Goal: Find specific page/section

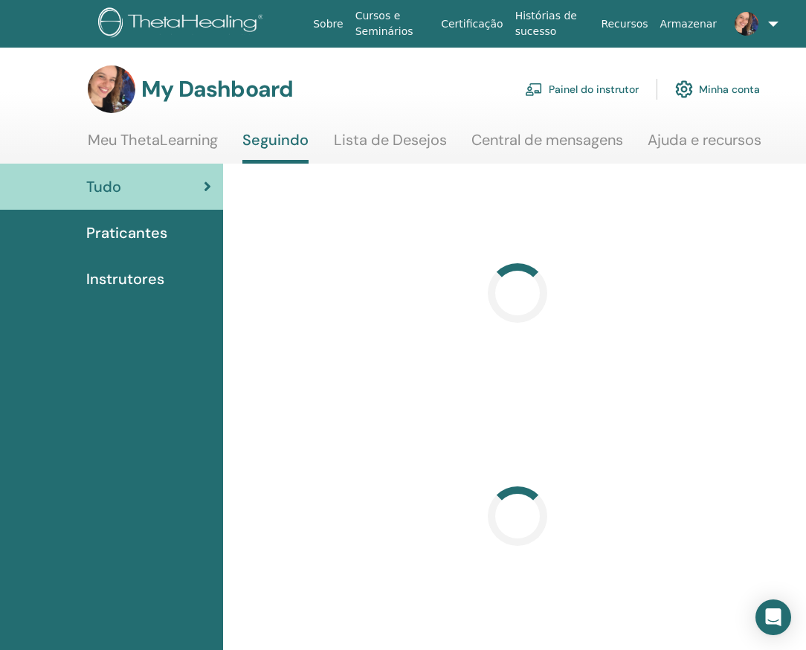
click at [571, 86] on link "Painel do instrutor" at bounding box center [582, 89] width 114 height 33
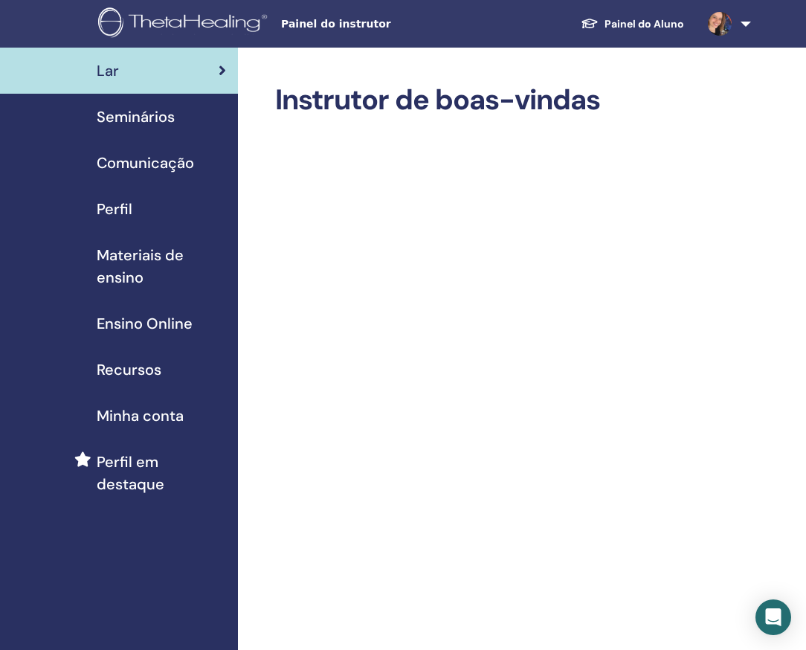
click at [129, 254] on span "Materiais de ensino" at bounding box center [161, 266] width 129 height 45
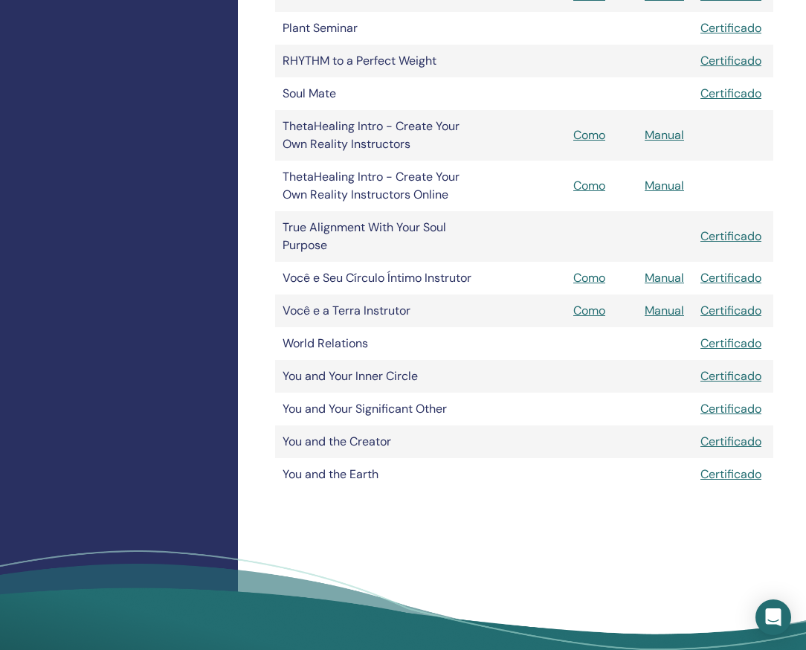
scroll to position [2964, 0]
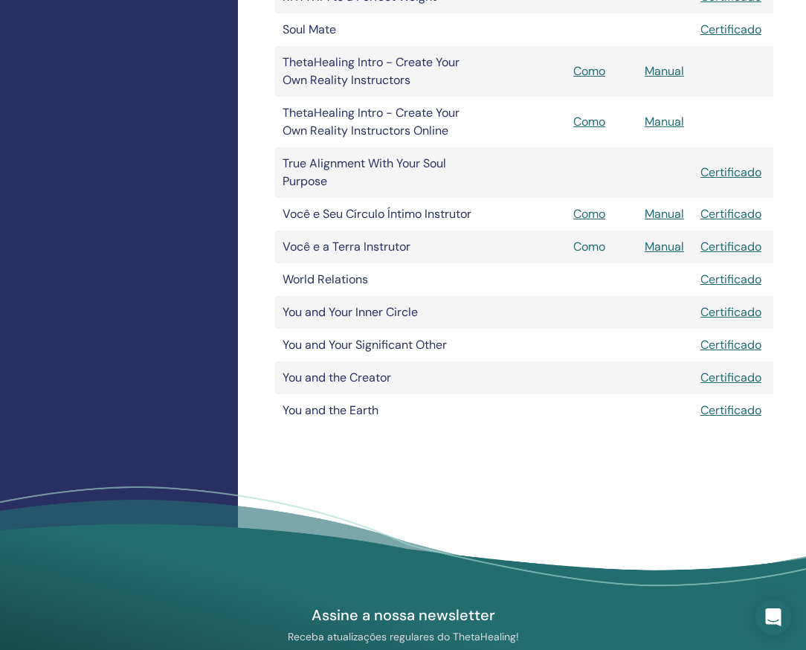
click at [586, 239] on link "Como" at bounding box center [590, 247] width 32 height 16
